Goal: Task Accomplishment & Management: Manage account settings

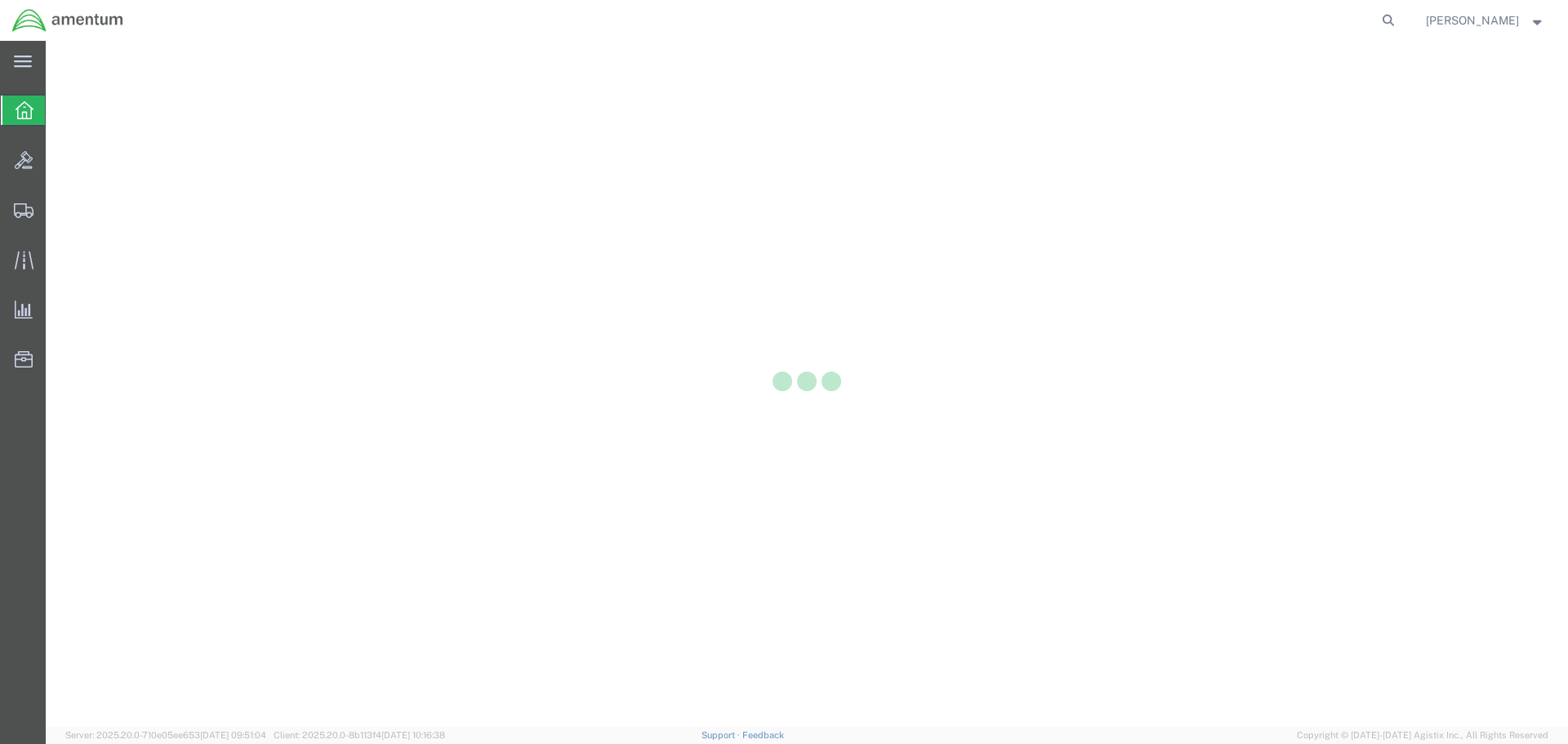
click at [29, 111] on icon at bounding box center [24, 110] width 18 height 18
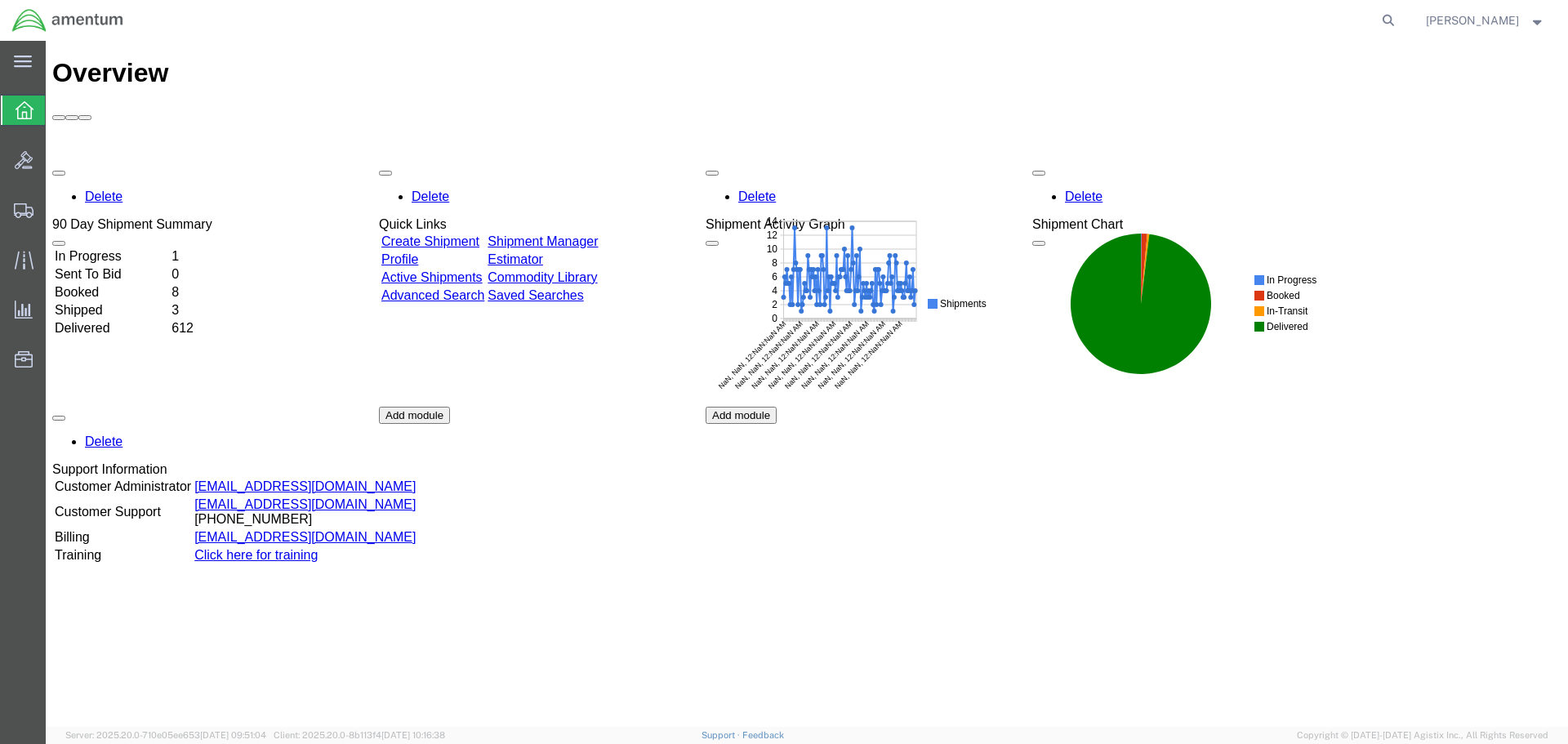
click at [22, 109] on icon at bounding box center [24, 110] width 18 height 18
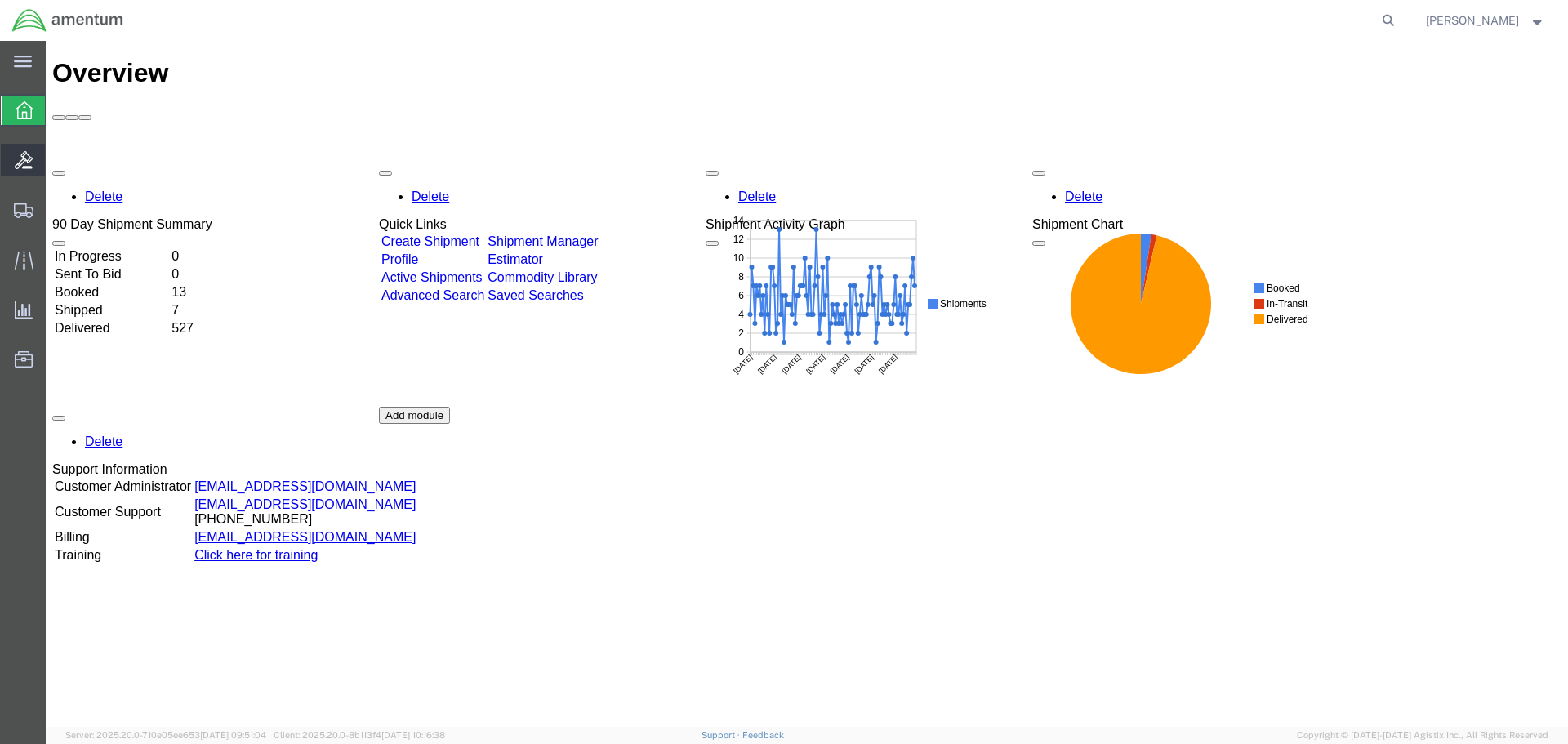
click at [16, 164] on icon at bounding box center [23, 160] width 18 height 18
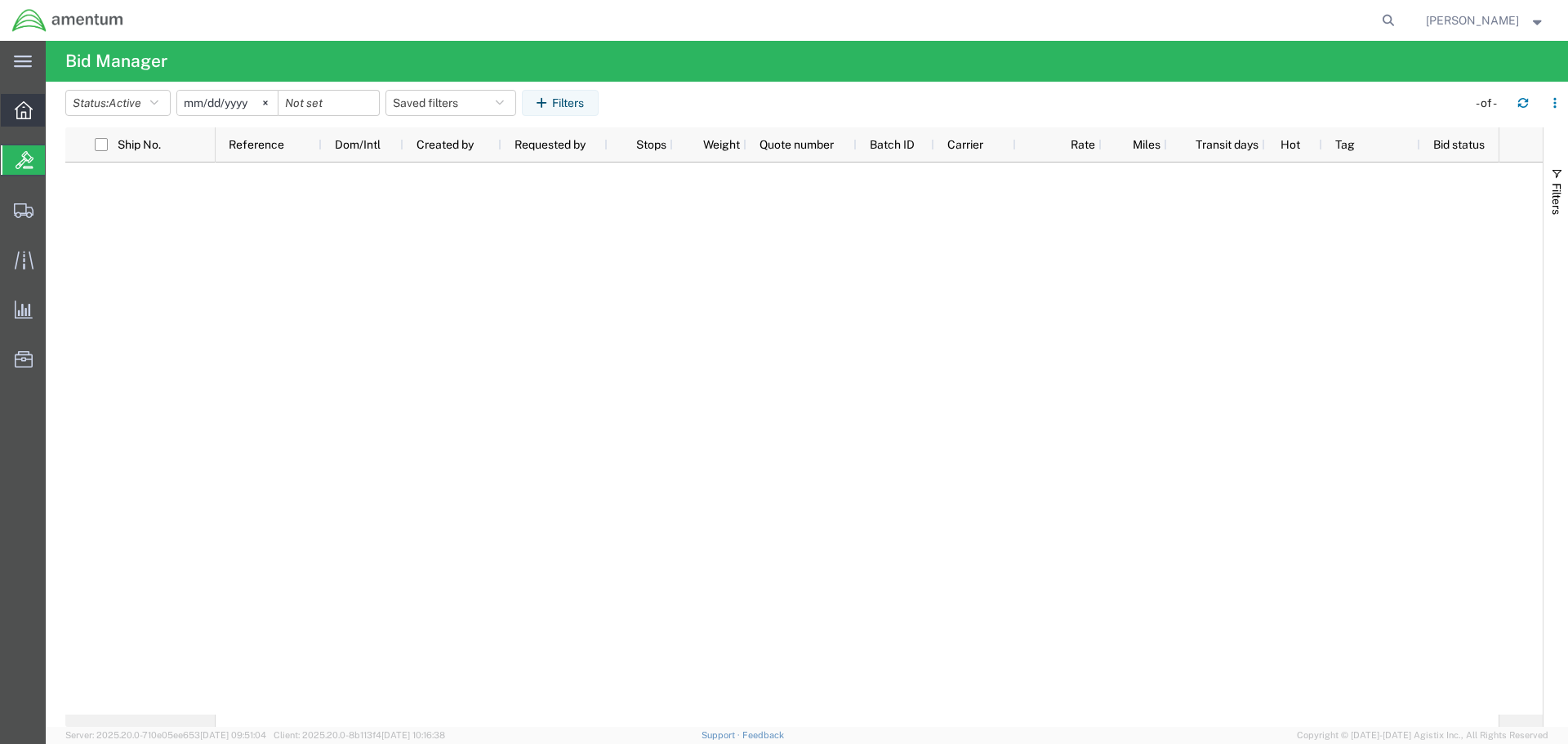
click at [24, 100] on div at bounding box center [23, 111] width 46 height 33
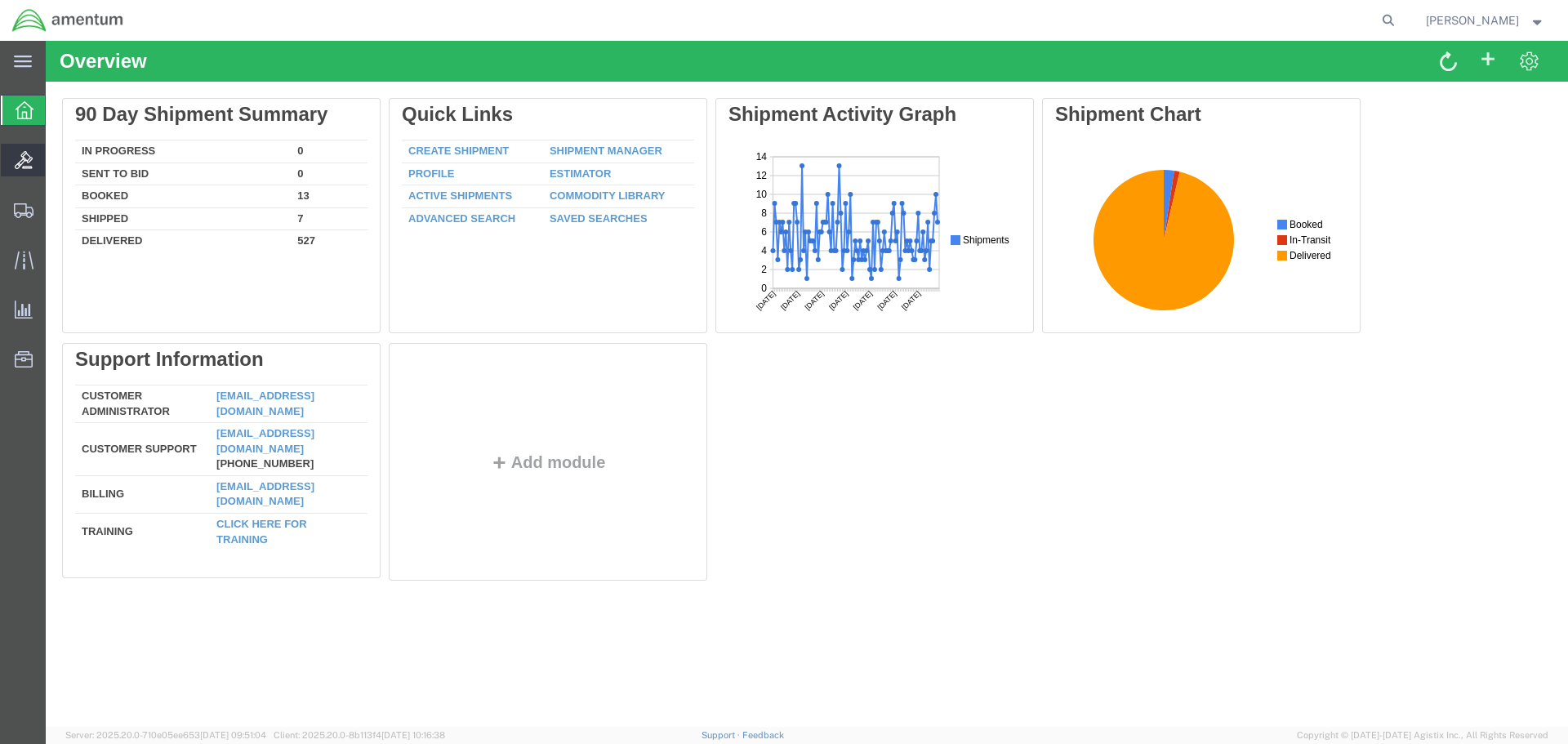
click at [56, 158] on span "Bids" at bounding box center [50, 160] width 11 height 33
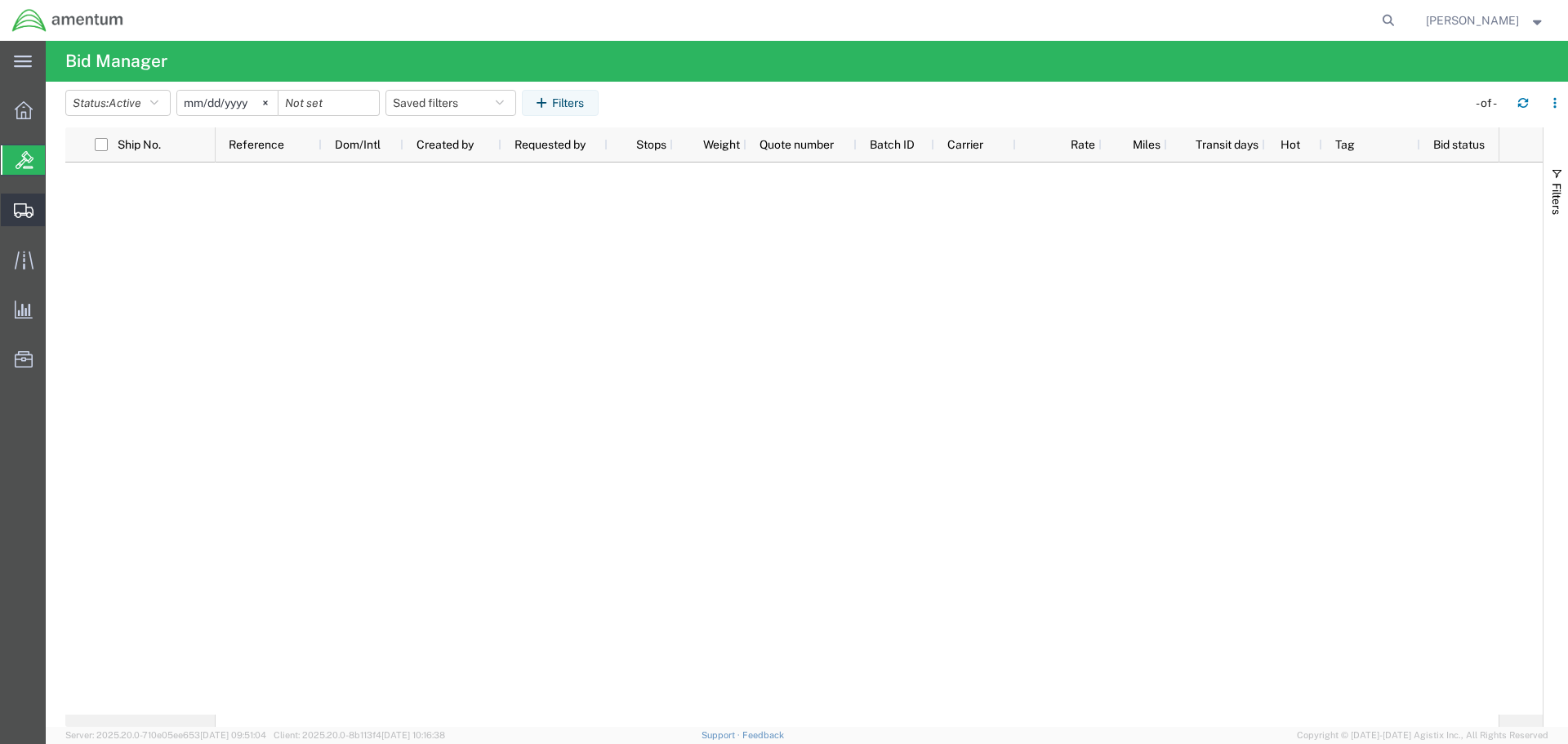
click at [22, 211] on icon at bounding box center [23, 210] width 20 height 15
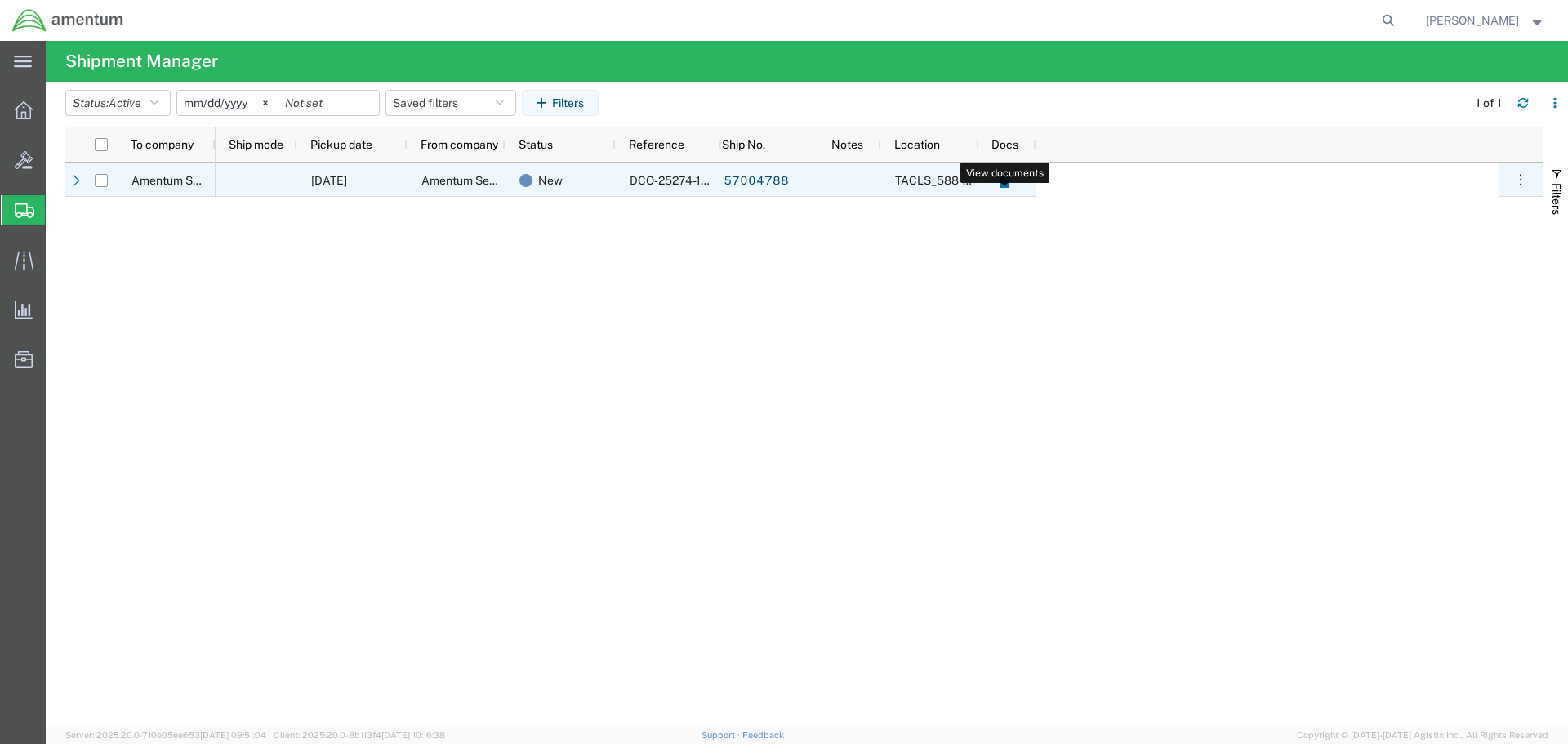
click at [1005, 186] on icon at bounding box center [1004, 182] width 9 height 12
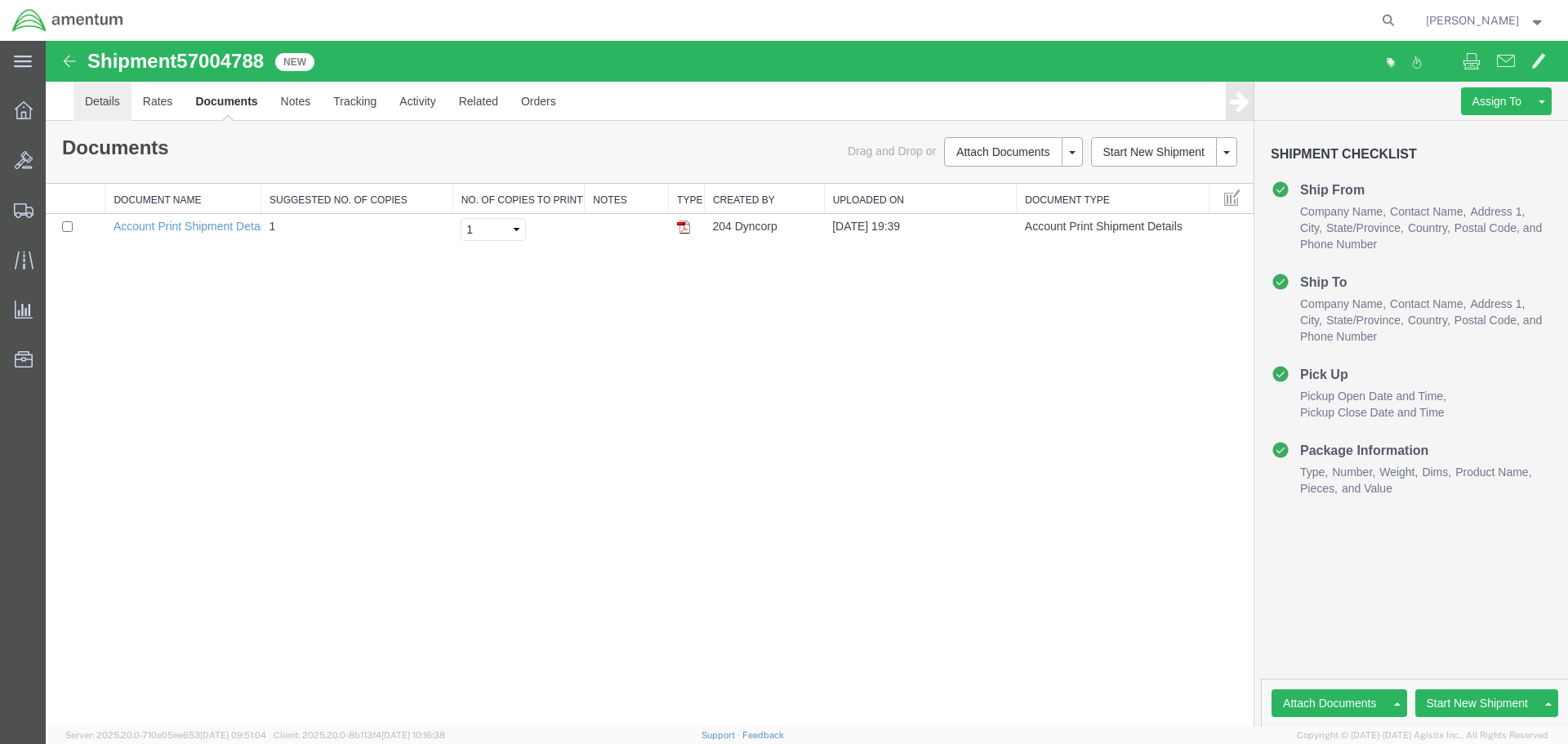
click at [101, 99] on link "Details" at bounding box center [102, 100] width 58 height 39
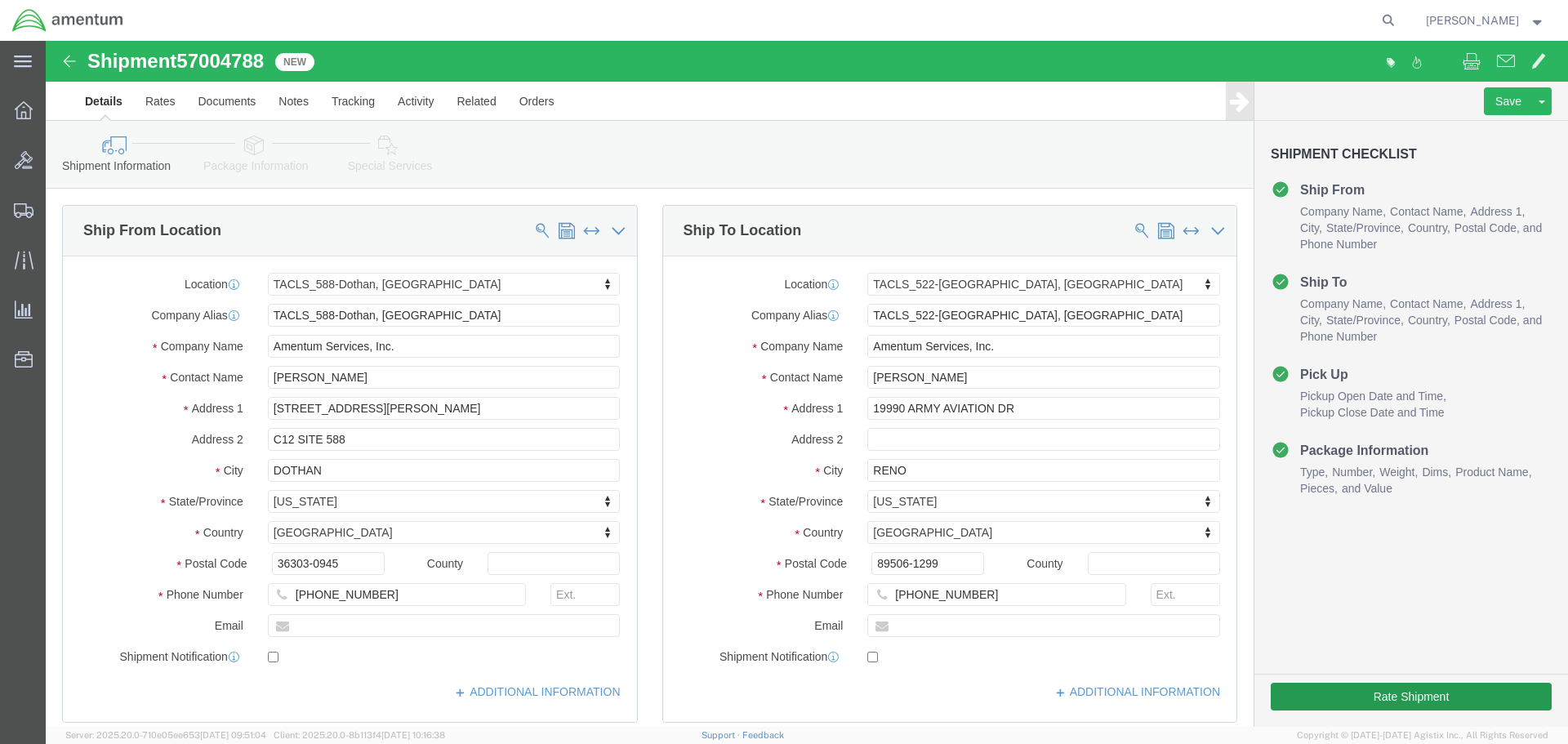
select select "42706"
select select "42690"
click button "Rate Shipment"
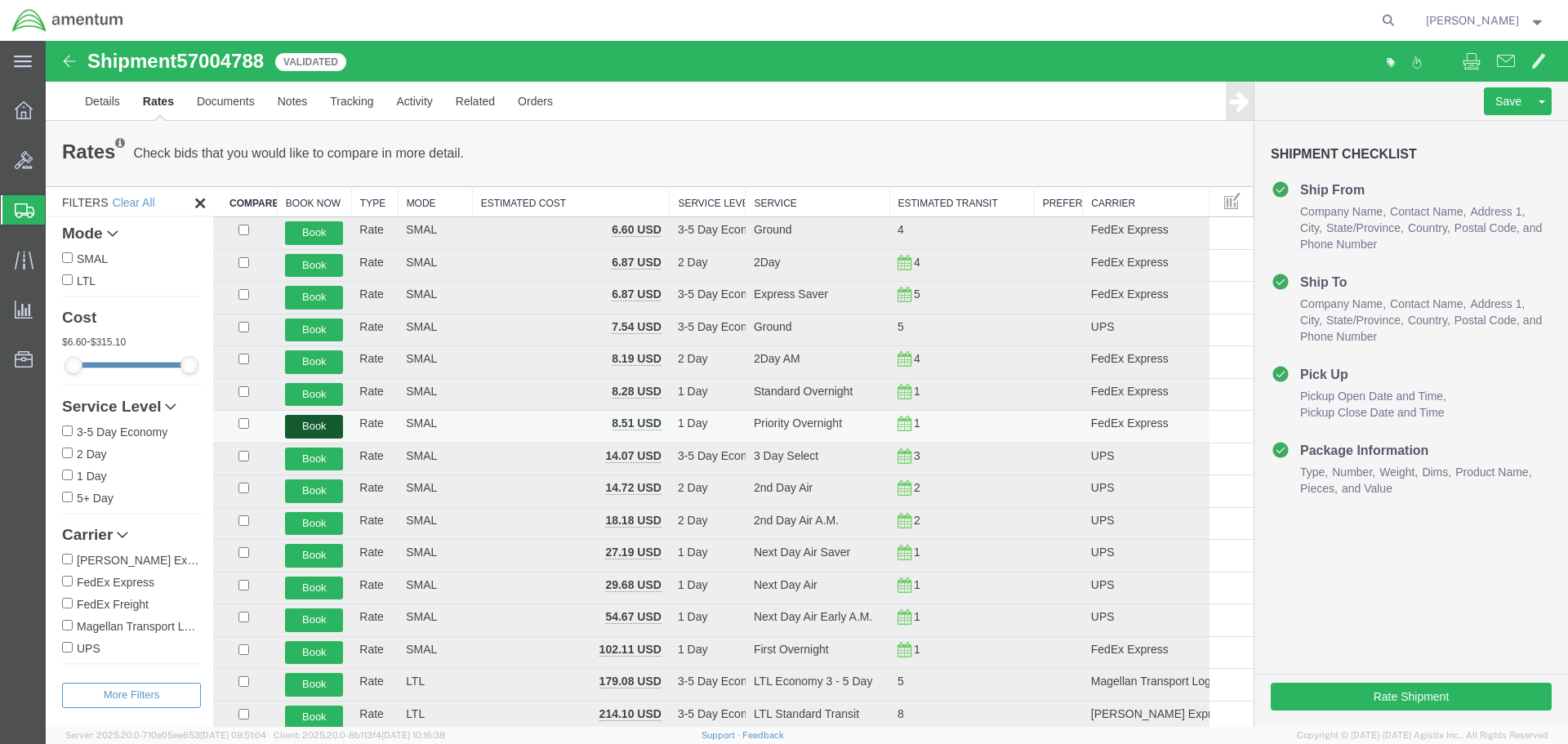
click at [305, 421] on button "Book" at bounding box center [313, 427] width 58 height 23
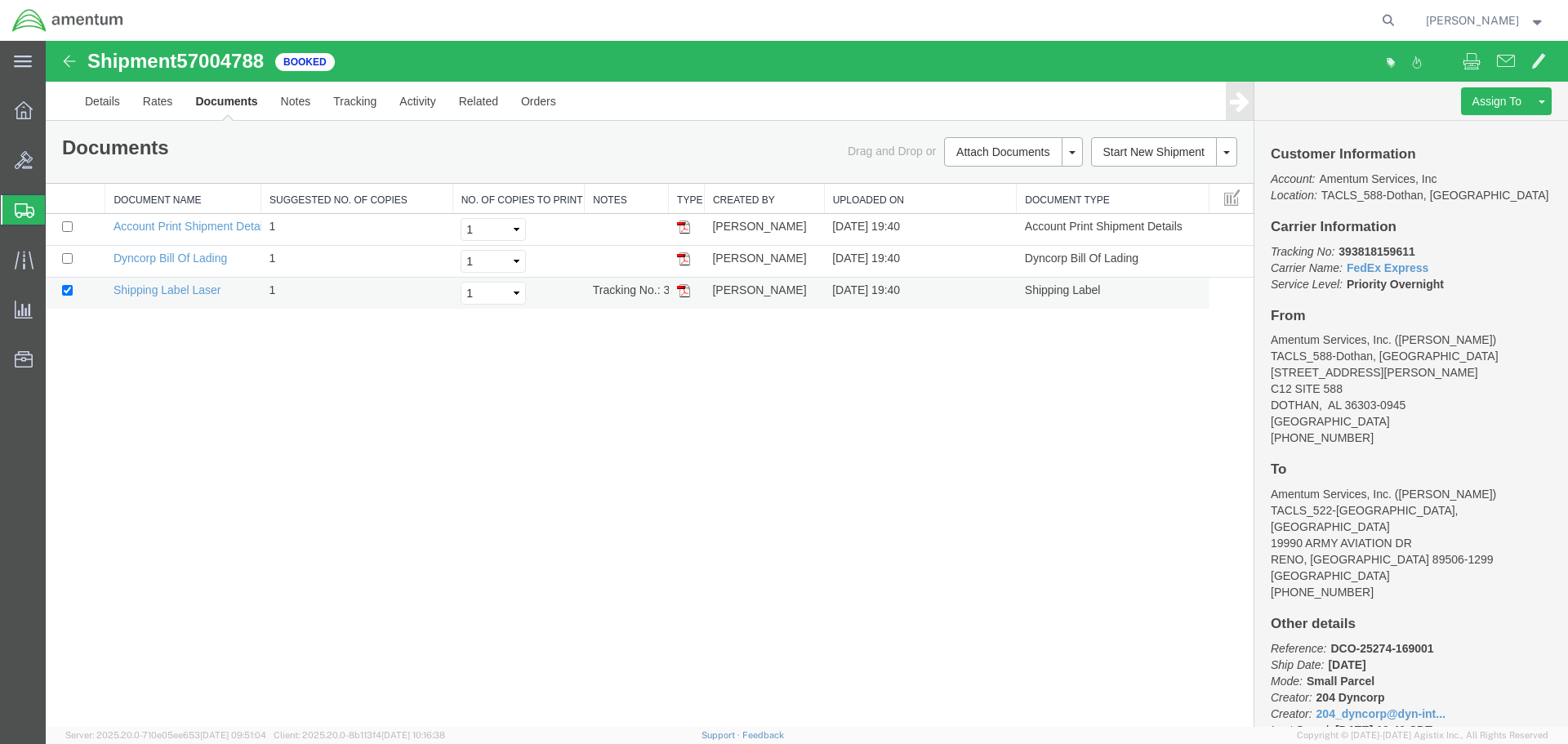
click at [682, 294] on img at bounding box center [684, 290] width 13 height 13
click at [684, 258] on img at bounding box center [684, 259] width 13 height 13
drag, startPoint x: 1342, startPoint y: 250, endPoint x: 1418, endPoint y: 258, distance: 76.4
click at [1418, 258] on p "Tracking No: 393818159611 Carrier Name: FedEx Express FedEx Express Service Lev…" at bounding box center [1411, 267] width 281 height 49
copy b "393818159611"
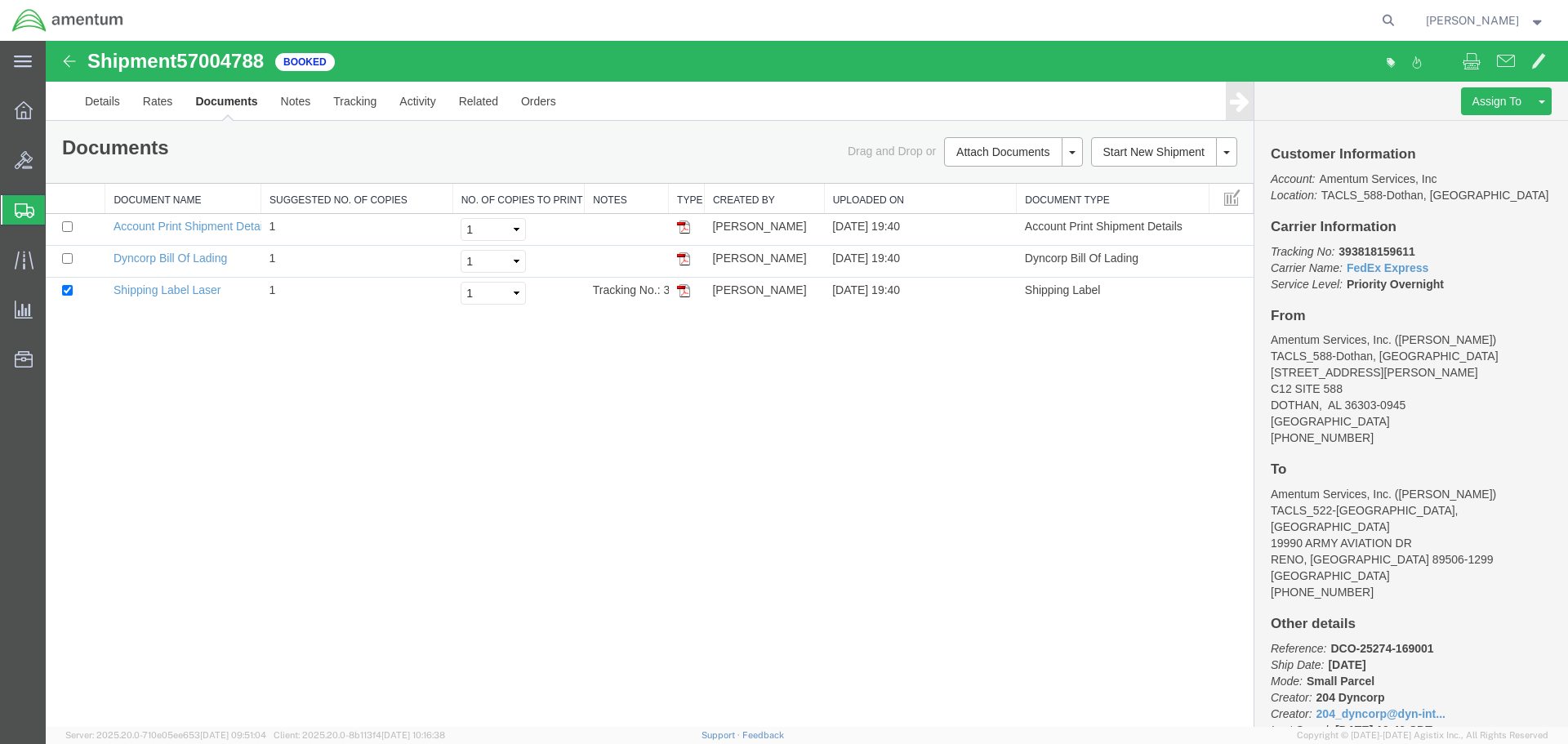
click at [808, 343] on div "Shipment 57004788 3 of 3 Booked Details Rates Documents Notes Tracking Activity…" at bounding box center [806, 383] width 1522 height 686
click at [100, 102] on link "Details" at bounding box center [102, 100] width 58 height 39
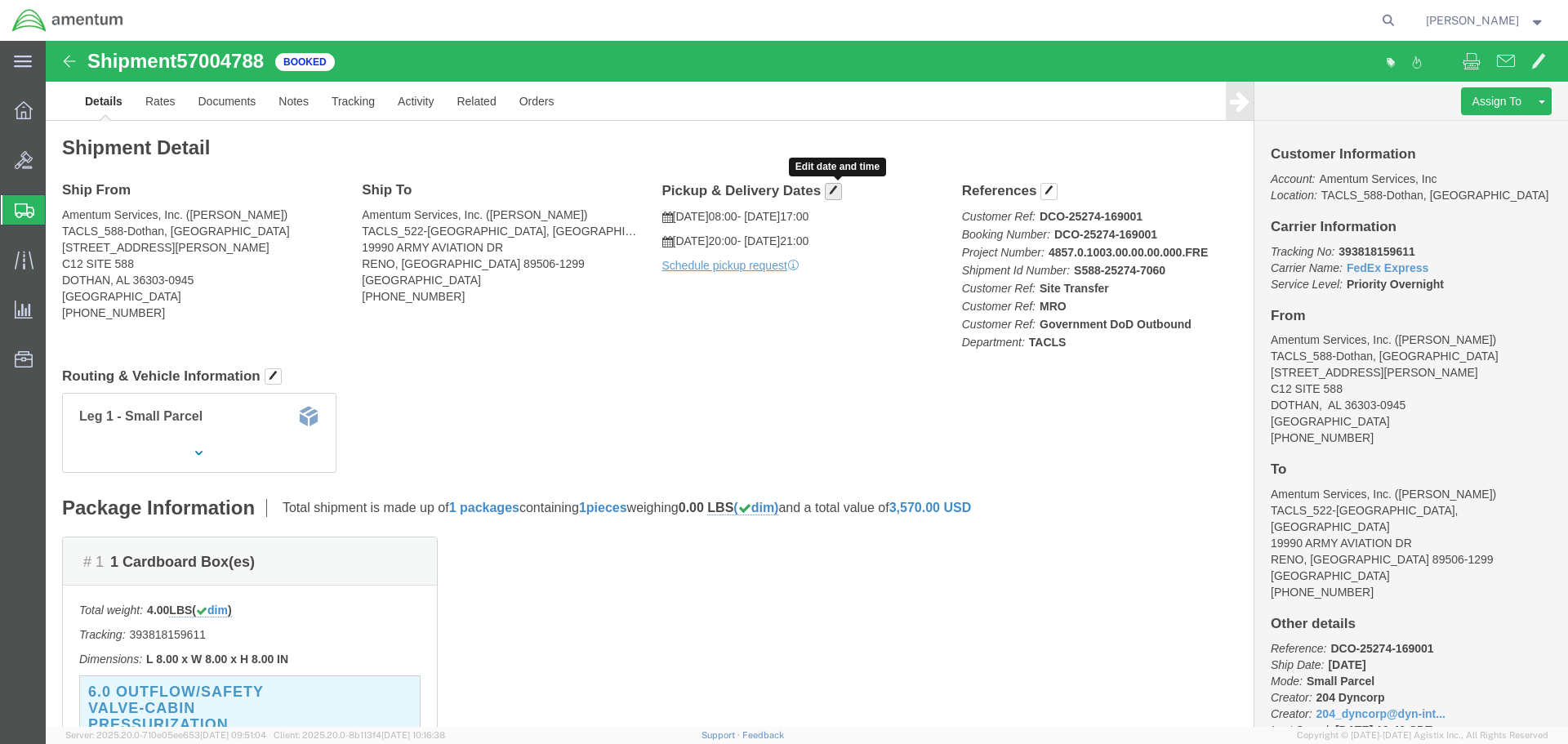
click span "button"
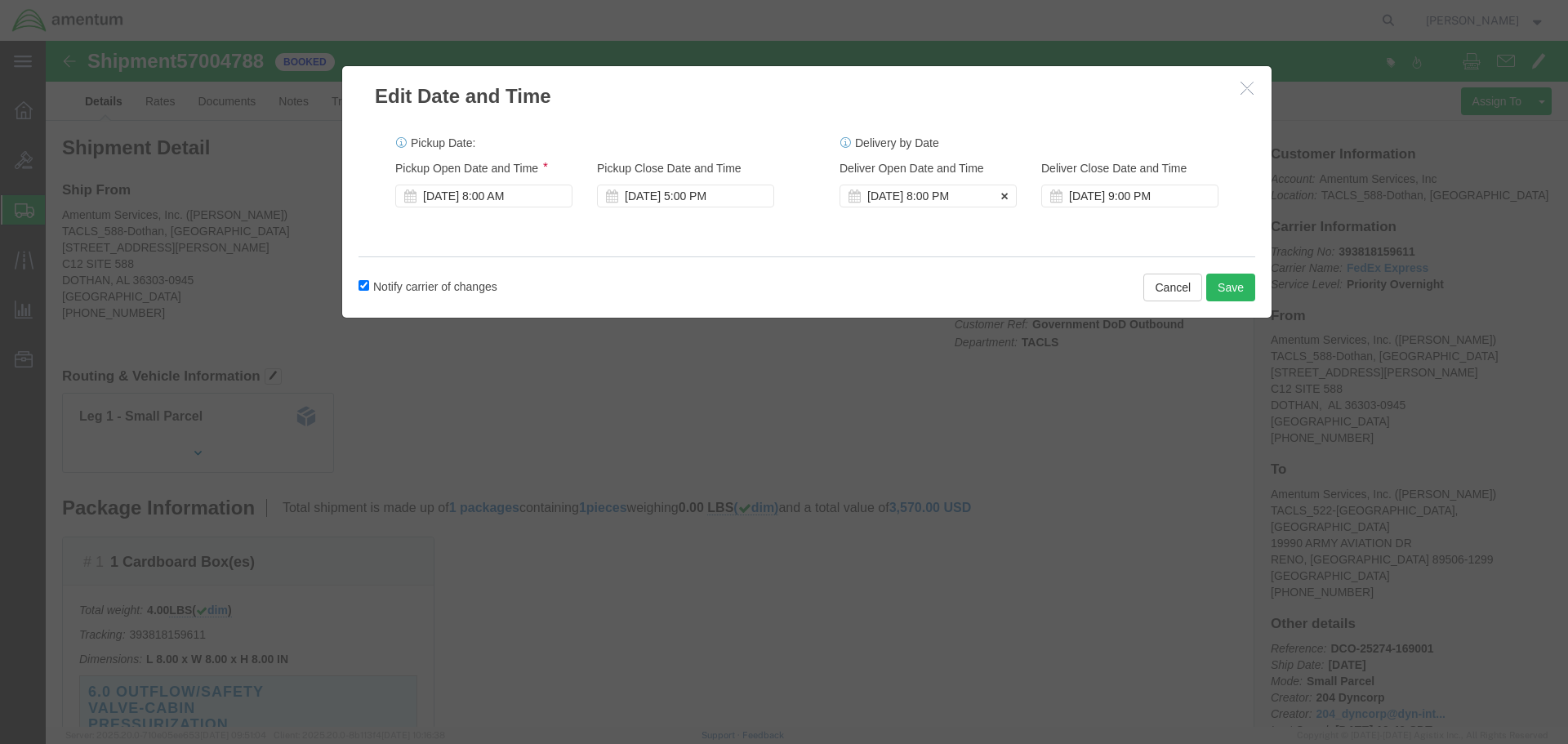
click div "[DATE] 8:00 PM"
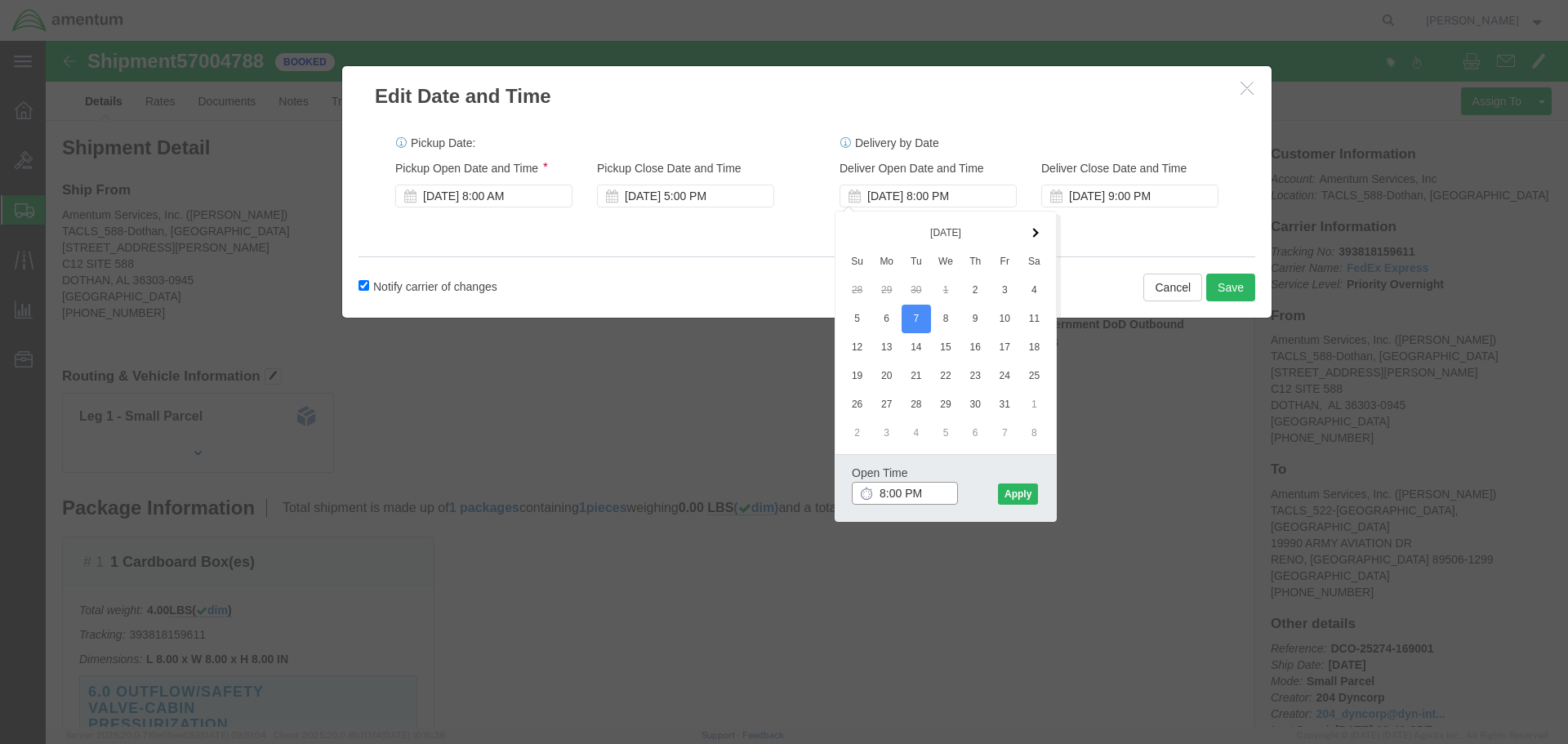
click input "8:00 PM"
click input "8:A PM"
type input "8:00 AM"
click button "Apply"
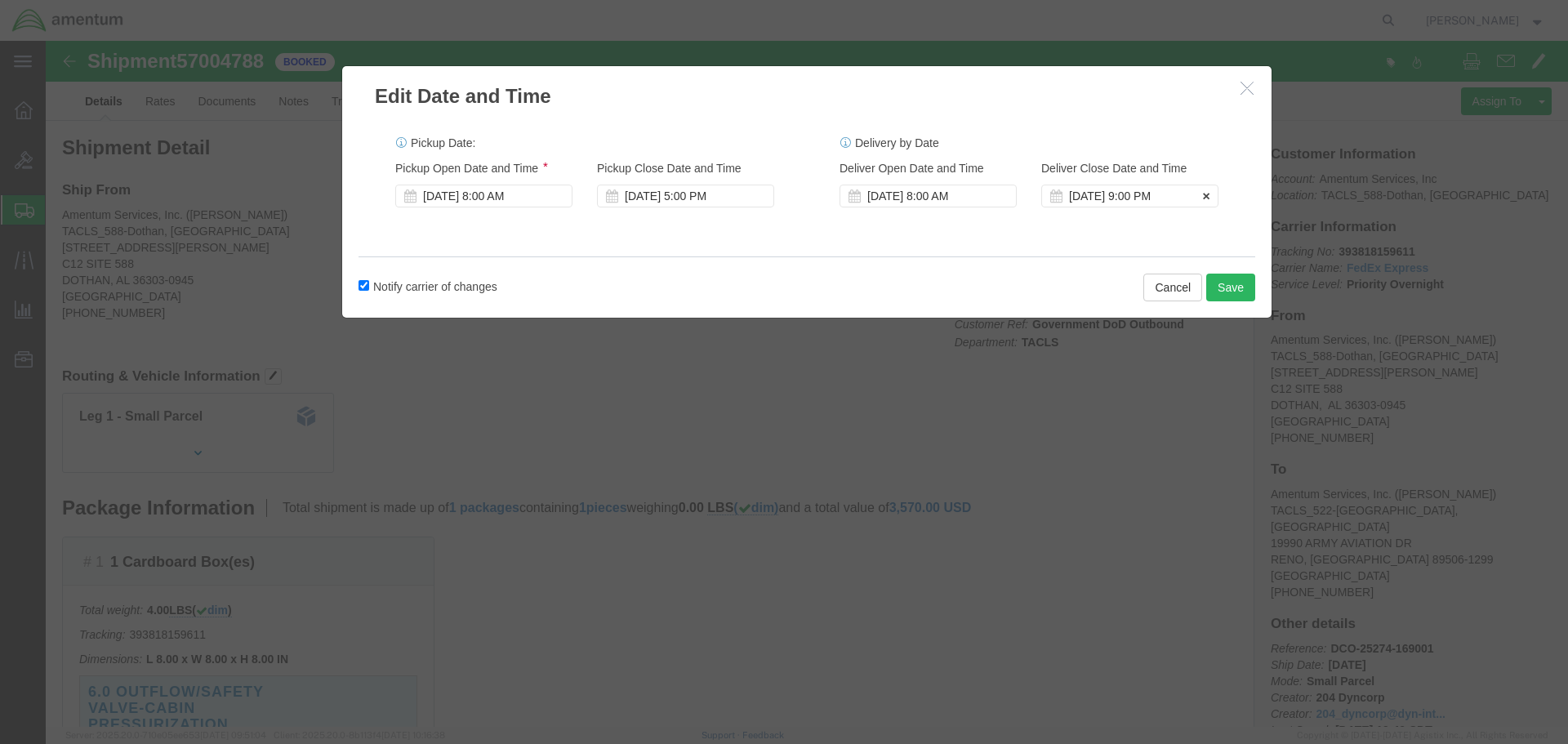
click div "[DATE] 9:00 PM"
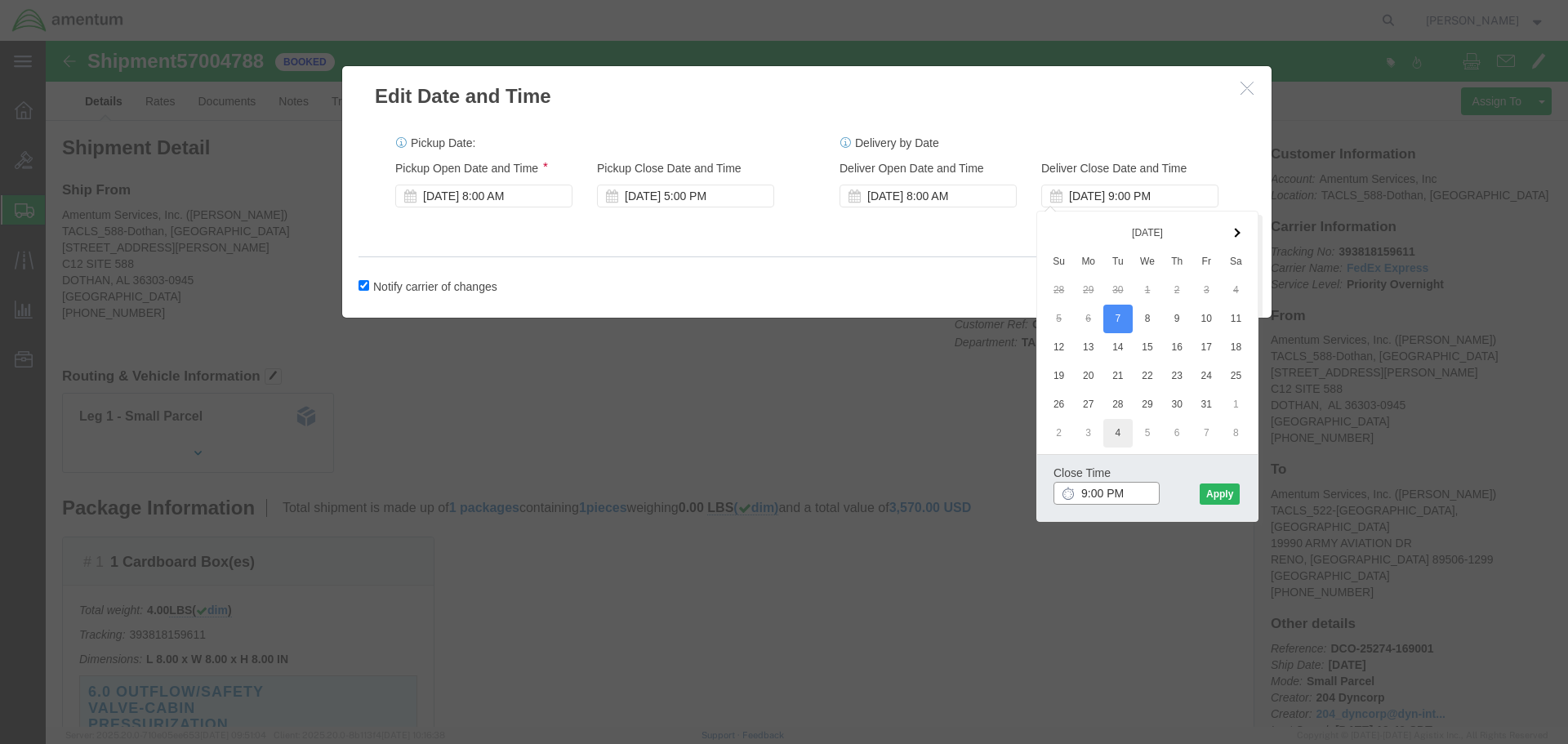
type input "5:00 PM"
click button "Apply"
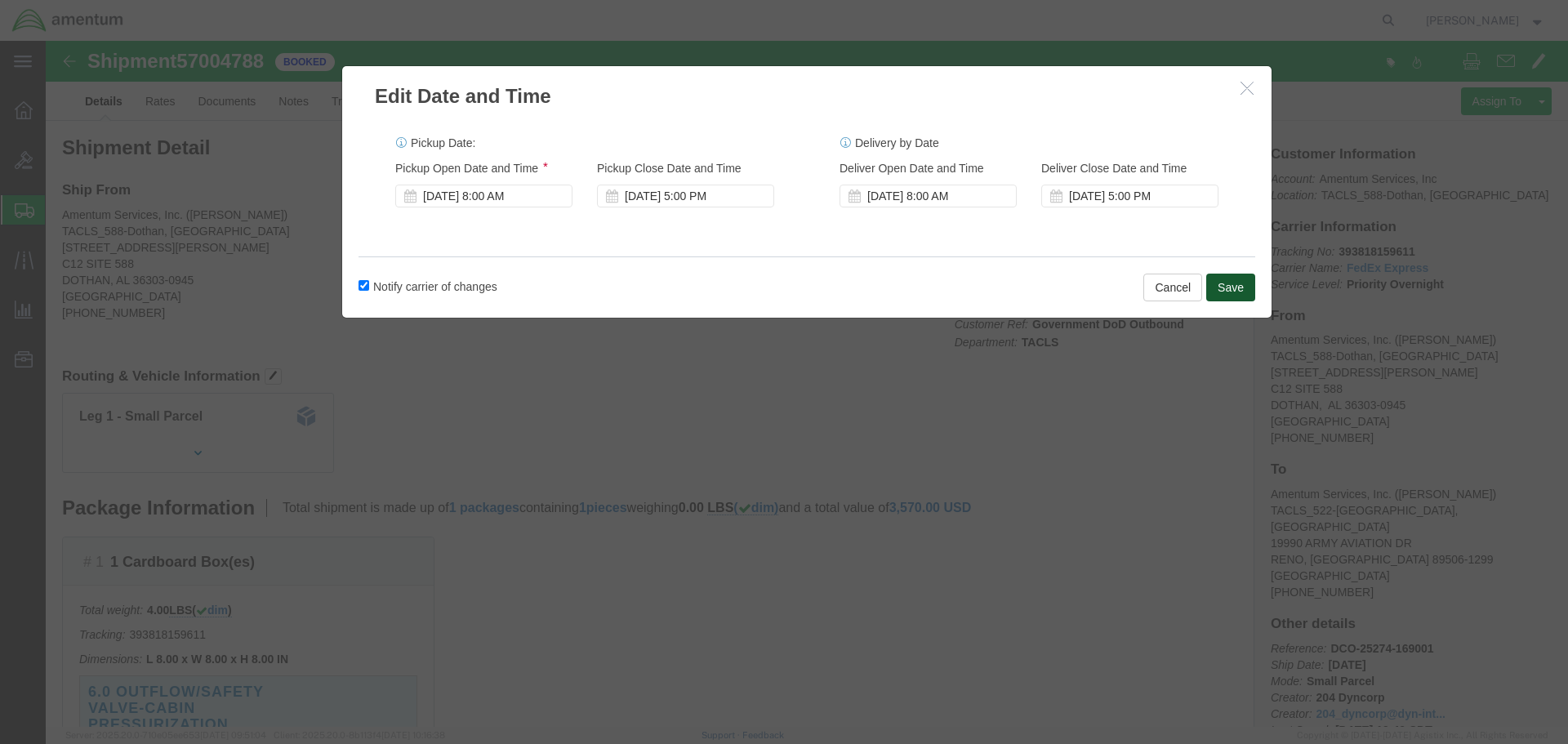
click button "Save"
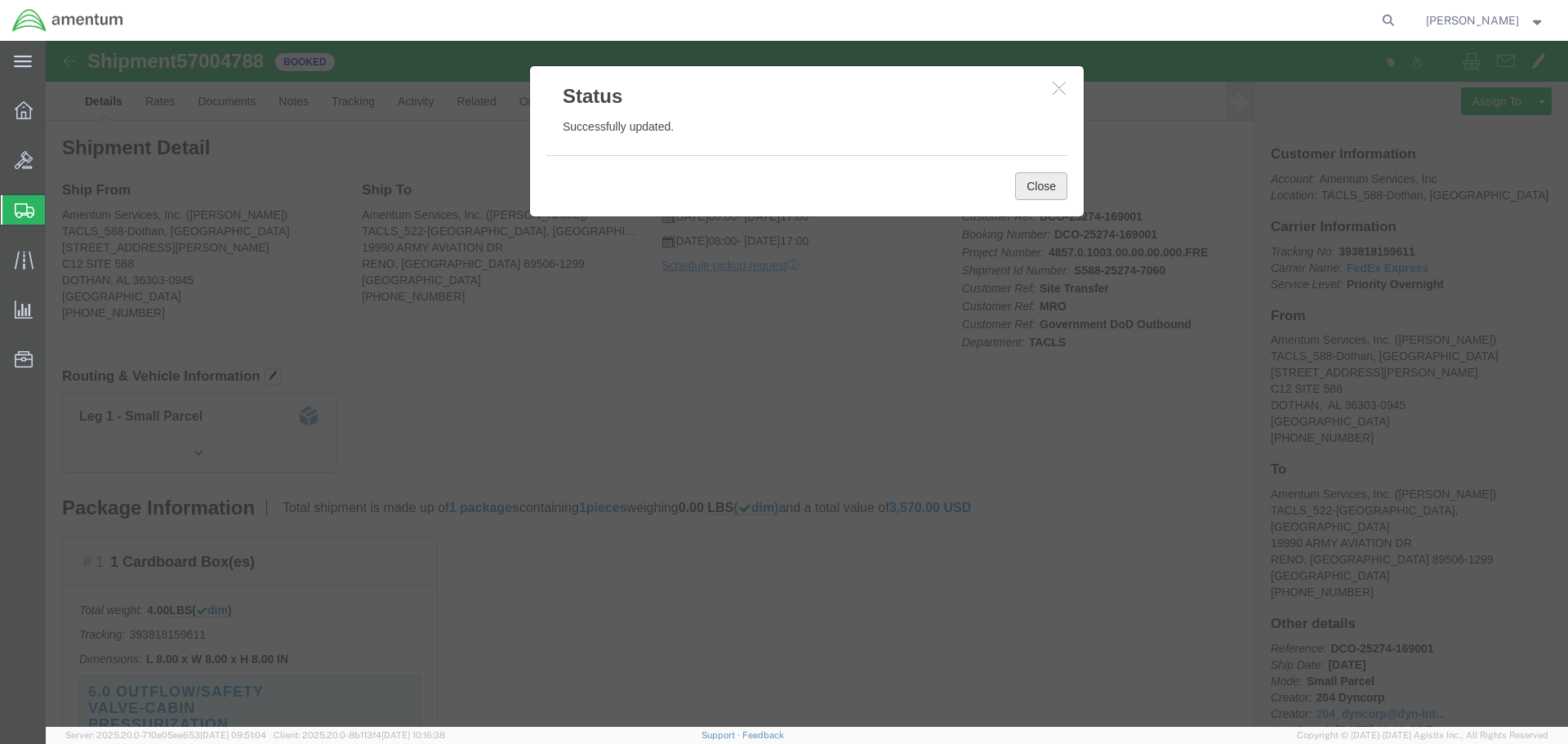
click button "Close"
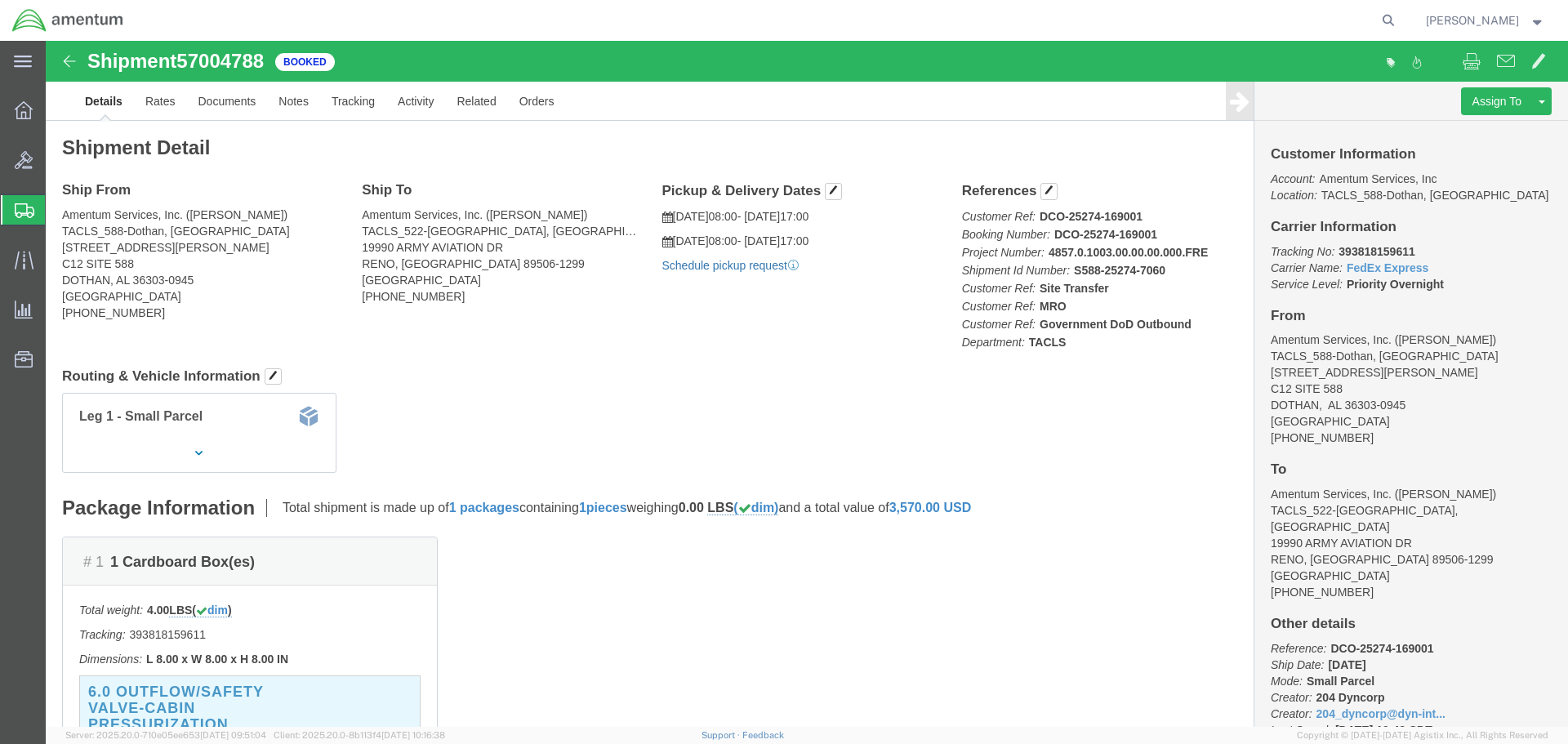
click link "Schedule pickup request"
